Goal: Book appointment/travel/reservation

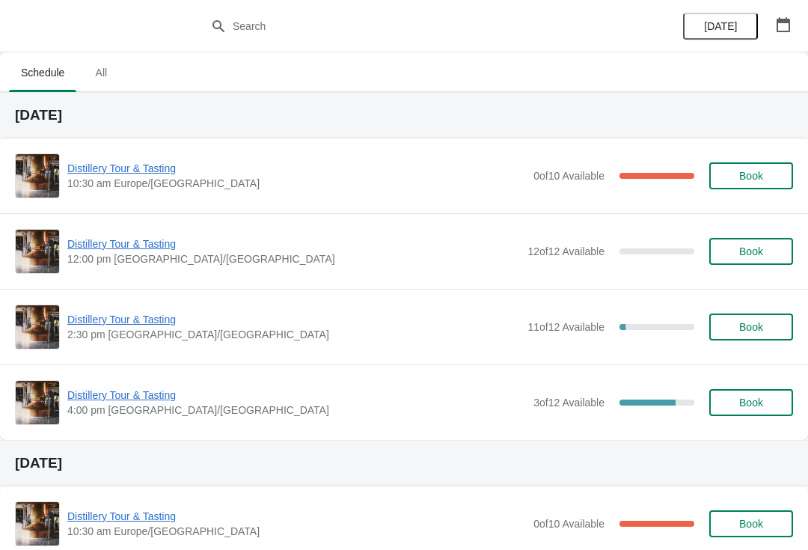
click at [781, 31] on icon "button" at bounding box center [783, 24] width 13 height 15
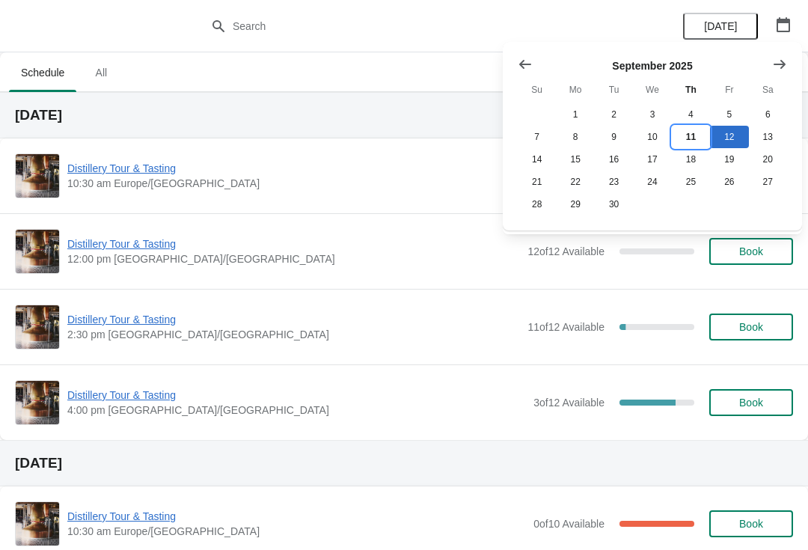
click at [696, 137] on button "11" at bounding box center [691, 137] width 38 height 22
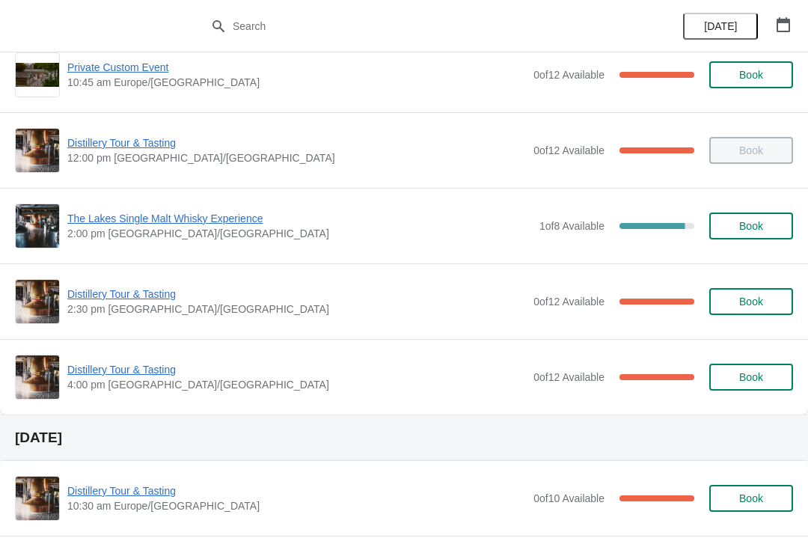
scroll to position [177, 0]
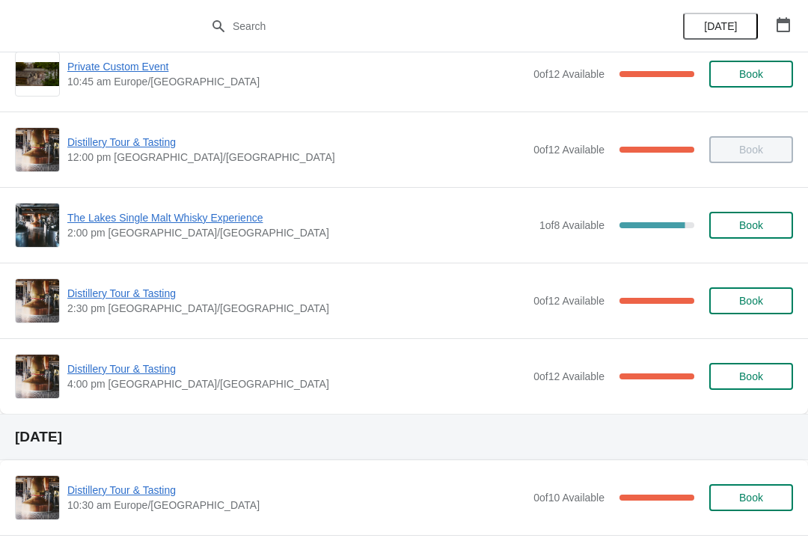
click at [122, 370] on span "Distillery Tour & Tasting" at bounding box center [296, 369] width 459 height 15
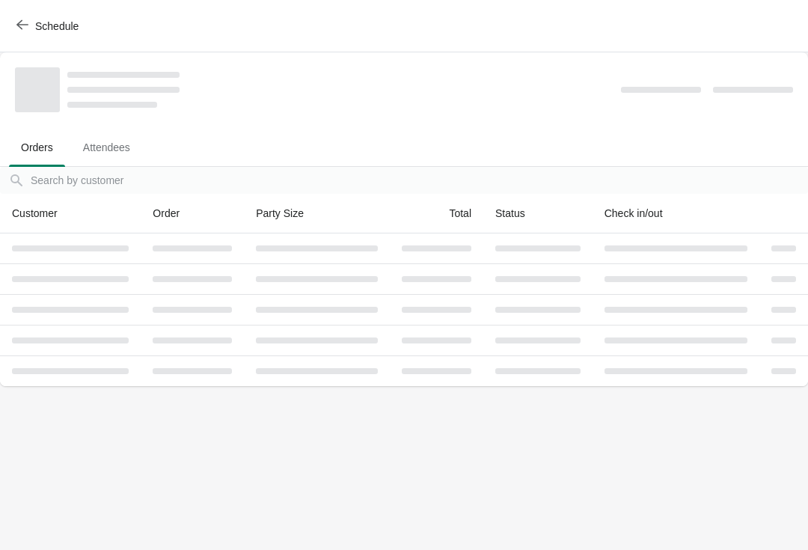
scroll to position [0, 0]
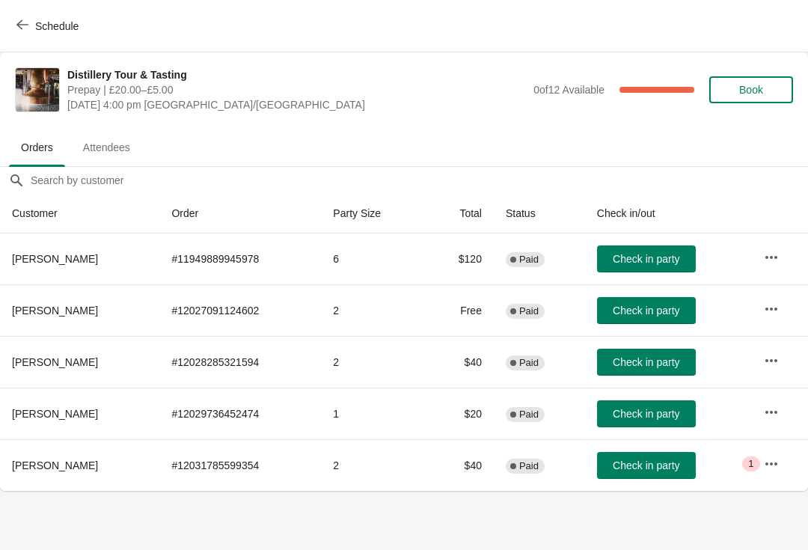
click at [16, 29] on button "Schedule" at bounding box center [48, 26] width 83 height 27
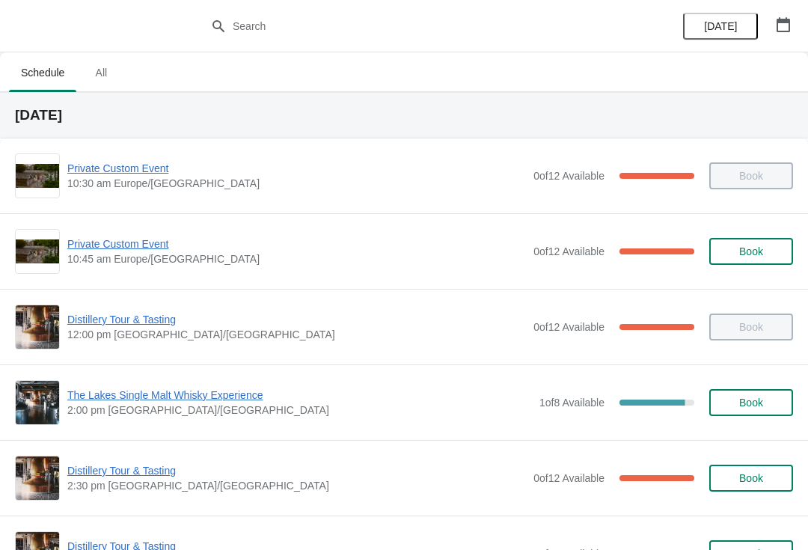
click at [112, 397] on span "The Lakes Single Malt Whisky Experience" at bounding box center [299, 395] width 465 height 15
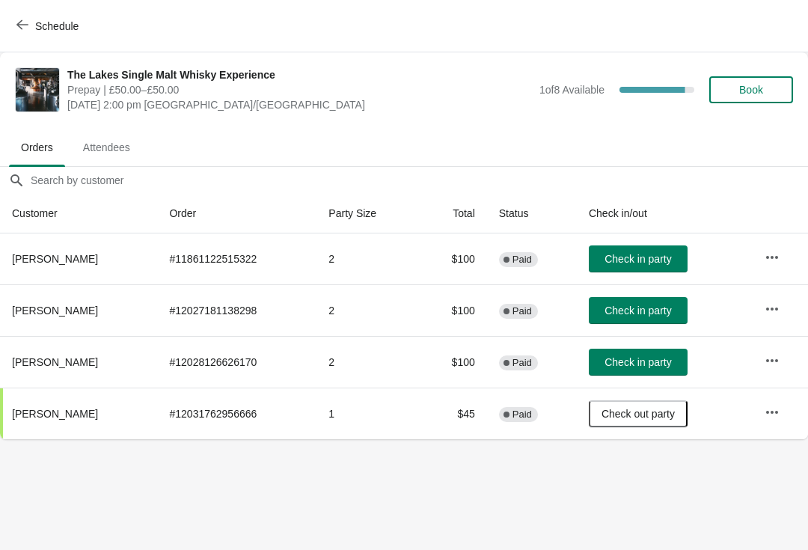
click at [10, 31] on button "Schedule" at bounding box center [48, 26] width 83 height 27
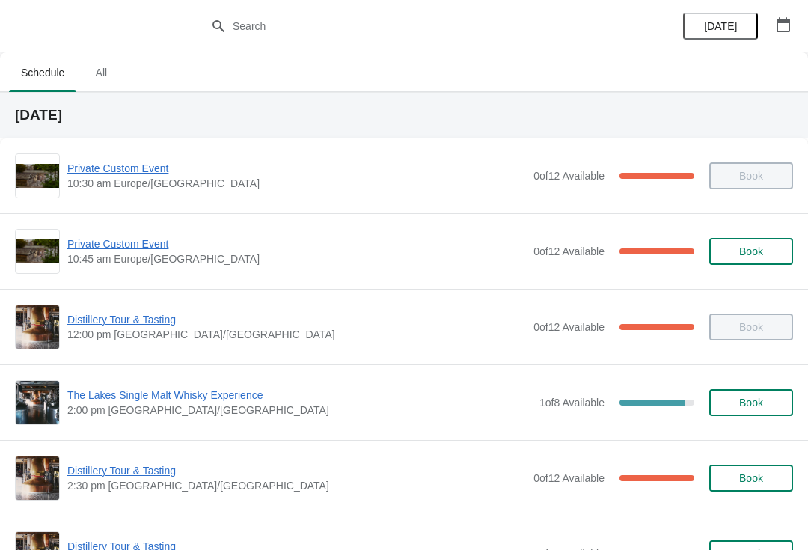
click at [114, 317] on span "Distillery Tour & Tasting" at bounding box center [296, 319] width 459 height 15
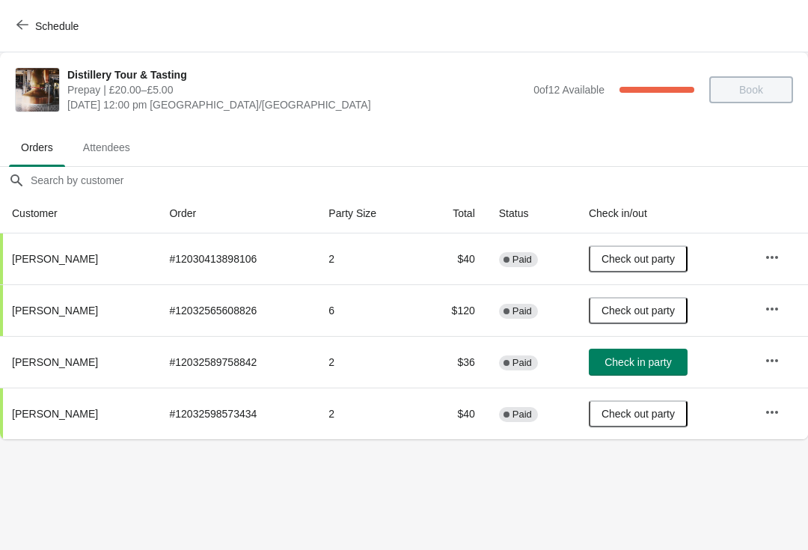
click at [25, 22] on icon "button" at bounding box center [22, 25] width 12 height 12
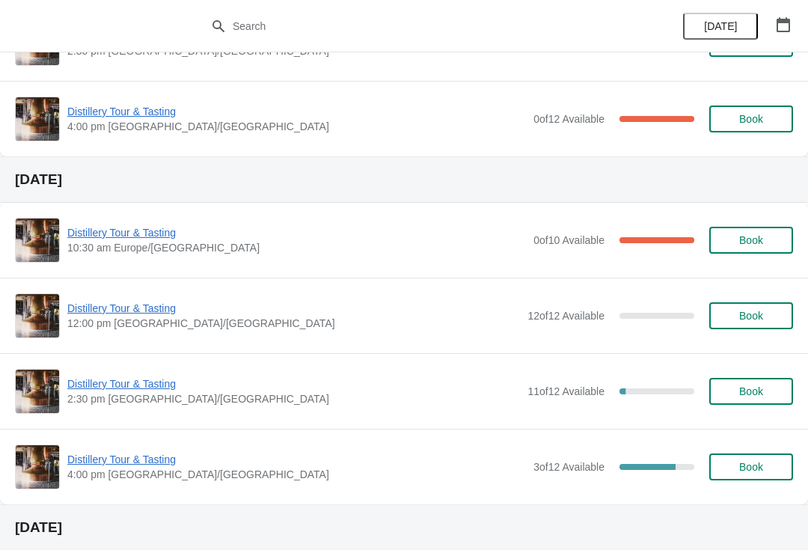
scroll to position [436, 0]
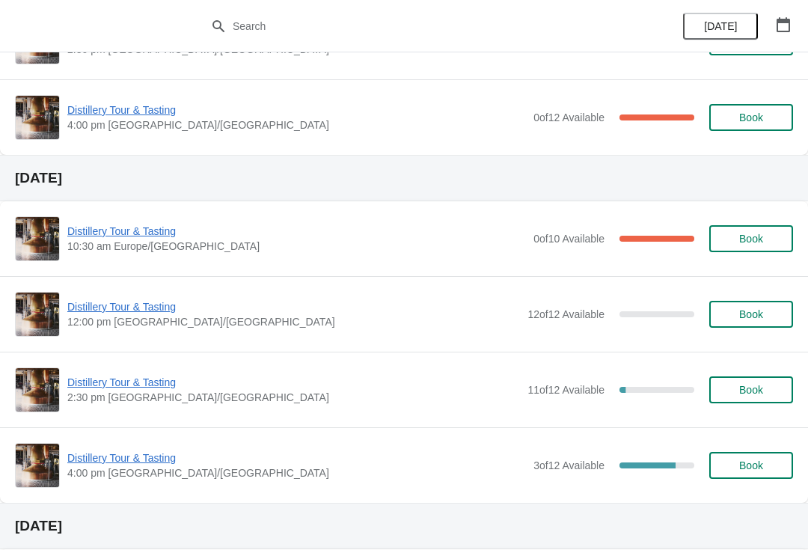
click at [111, 457] on span "Distillery Tour & Tasting" at bounding box center [296, 458] width 459 height 15
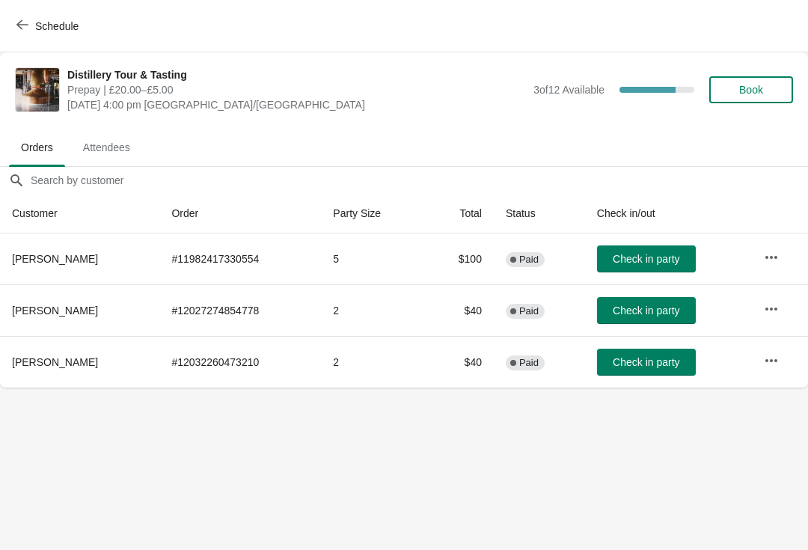
click at [29, 30] on span "Schedule" at bounding box center [48, 26] width 59 height 14
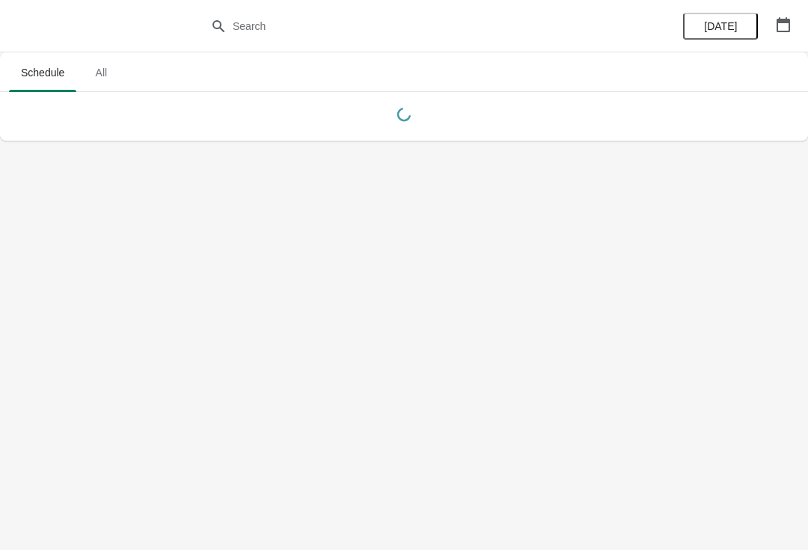
click at [790, 34] on button "button" at bounding box center [783, 24] width 27 height 27
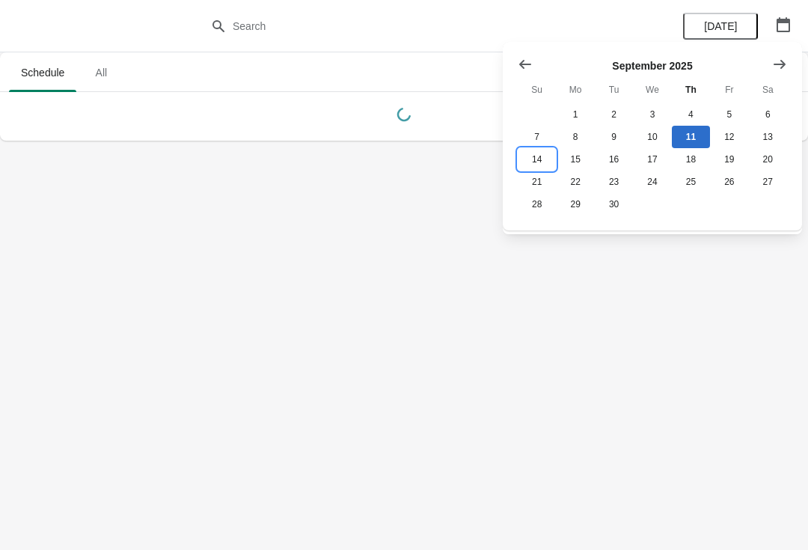
click at [540, 164] on button "14" at bounding box center [537, 159] width 38 height 22
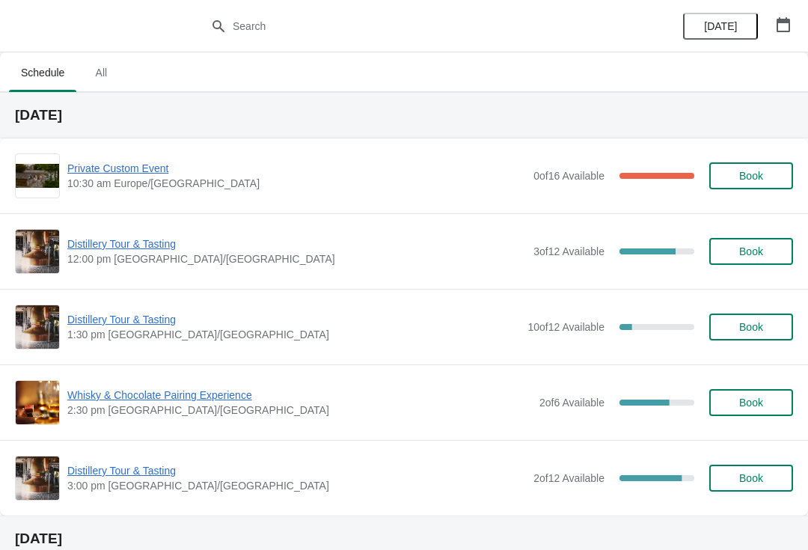
click at [132, 400] on span "Whisky & Chocolate Pairing Experience" at bounding box center [299, 395] width 465 height 15
